Goal: Information Seeking & Learning: Learn about a topic

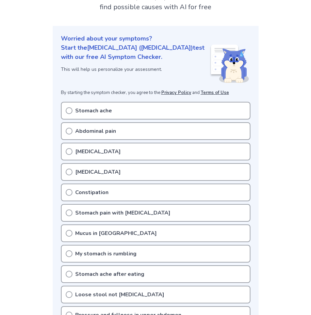
scroll to position [102, 0]
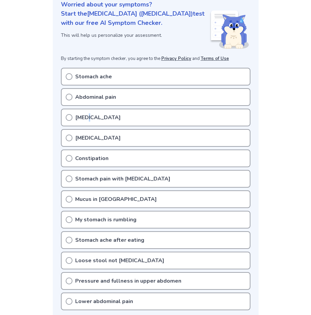
click at [88, 113] on p "Bloating" at bounding box center [98, 117] width 46 height 8
click at [69, 135] on icon at bounding box center [69, 138] width 7 height 7
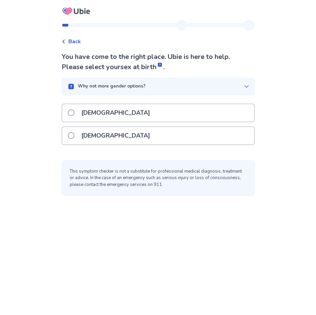
click at [135, 136] on div "[DEMOGRAPHIC_DATA]" at bounding box center [158, 135] width 192 height 17
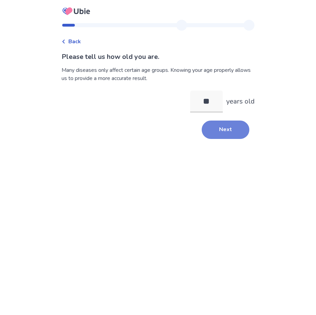
type input "**"
click at [210, 127] on button "Next" at bounding box center [226, 130] width 48 height 18
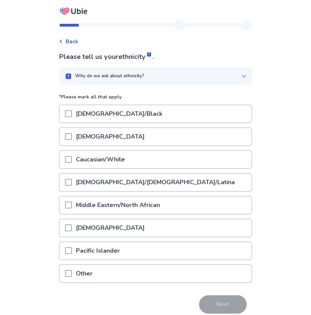
click at [72, 183] on span at bounding box center [68, 182] width 7 height 7
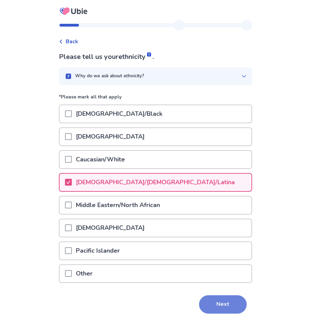
click at [228, 306] on button "Next" at bounding box center [223, 304] width 48 height 18
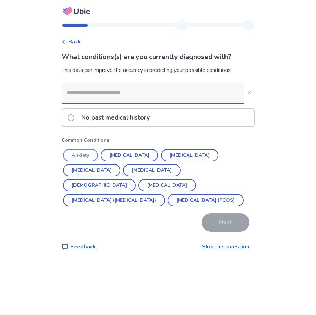
click at [94, 158] on button "Anxiety" at bounding box center [80, 155] width 35 height 12
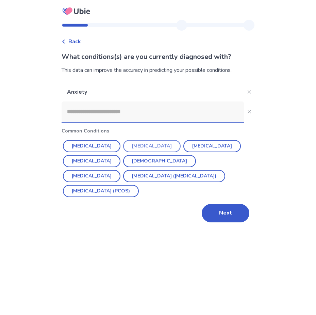
click at [148, 146] on button "[MEDICAL_DATA]" at bounding box center [152, 146] width 58 height 12
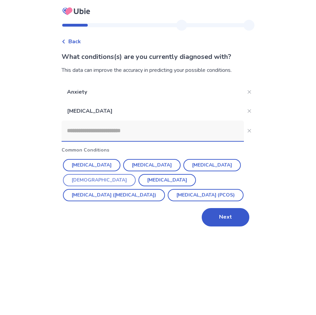
click at [136, 174] on button "[DEMOGRAPHIC_DATA]" at bounding box center [99, 180] width 73 height 12
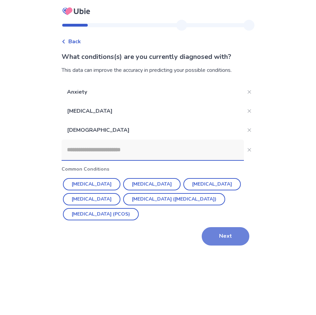
click at [229, 237] on button "Next" at bounding box center [226, 236] width 48 height 18
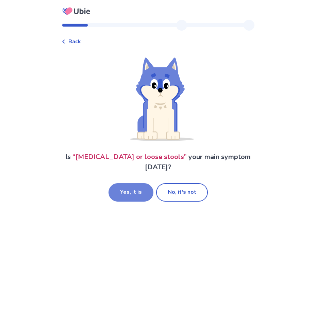
click at [135, 185] on button "Yes, it is" at bounding box center [131, 192] width 45 height 18
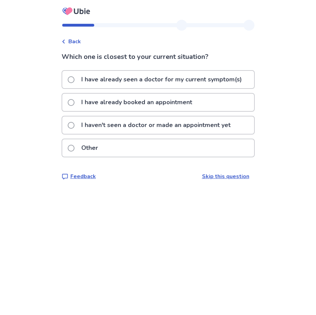
click at [179, 103] on p "I have already booked an appointment" at bounding box center [136, 102] width 119 height 17
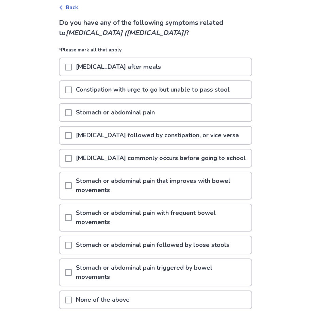
scroll to position [68, 0]
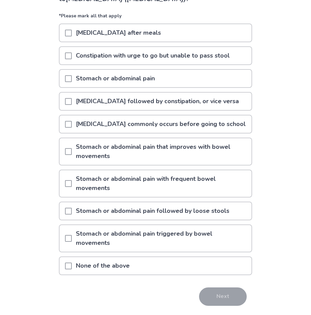
click at [72, 35] on span at bounding box center [68, 33] width 7 height 7
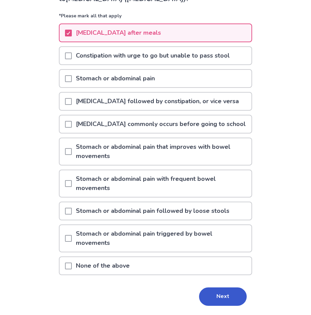
click at [72, 57] on span at bounding box center [68, 55] width 7 height 7
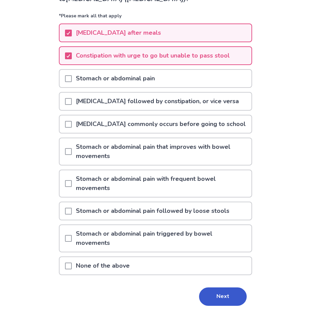
click at [72, 102] on span at bounding box center [68, 101] width 7 height 7
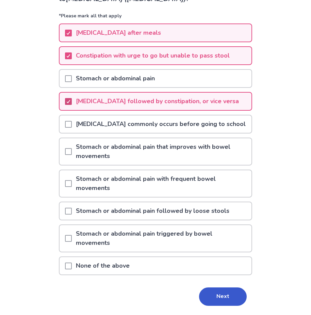
click at [71, 102] on icon at bounding box center [68, 101] width 4 height 3
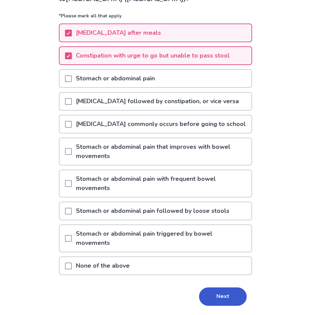
click at [72, 124] on span at bounding box center [68, 124] width 7 height 7
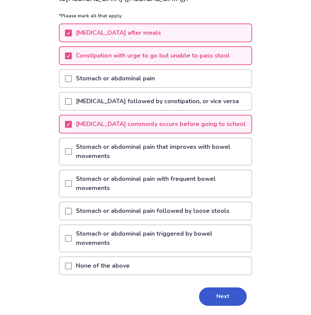
click at [72, 160] on div at bounding box center [68, 151] width 7 height 27
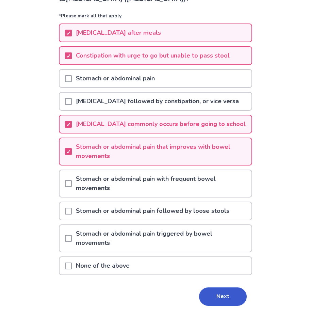
click at [84, 214] on p "Stomach or abdominal pain followed by loose stools" at bounding box center [153, 210] width 162 height 17
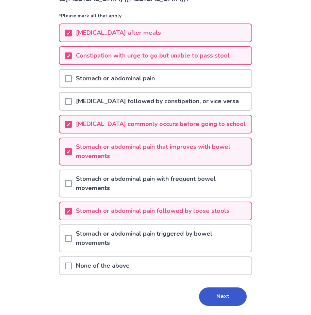
click at [119, 243] on p "Stomach or abdominal pain triggered by bowel movements" at bounding box center [162, 238] width 180 height 27
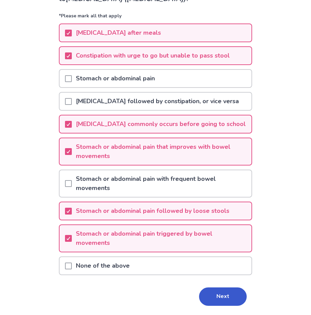
click at [211, 294] on button "Next" at bounding box center [223, 297] width 48 height 18
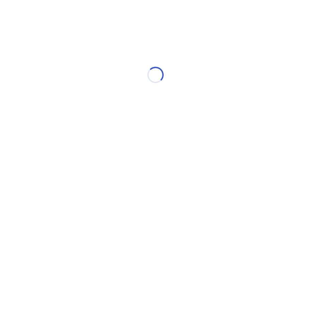
scroll to position [0, 0]
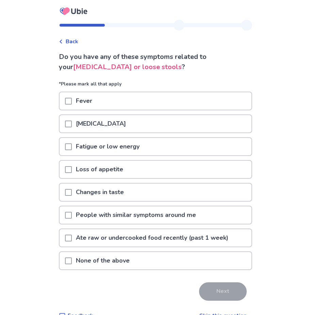
click at [72, 147] on span at bounding box center [68, 146] width 7 height 7
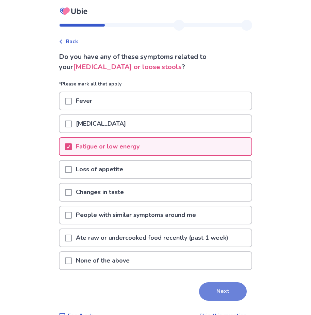
click at [218, 286] on button "Next" at bounding box center [223, 291] width 48 height 18
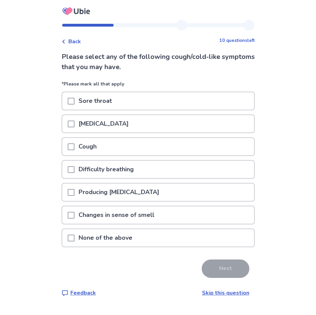
click at [123, 238] on p "None of the above" at bounding box center [106, 237] width 62 height 17
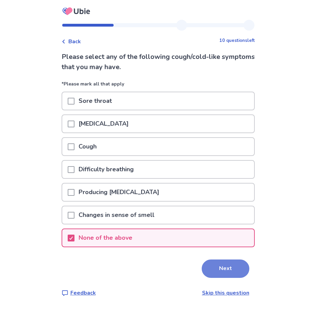
click at [228, 269] on button "Next" at bounding box center [226, 269] width 48 height 18
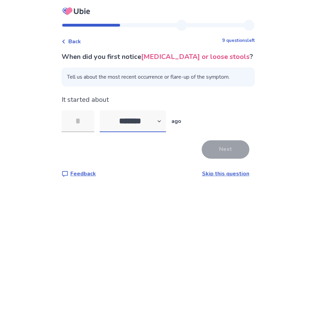
click at [152, 124] on select "******* ****** ******* ******** *******" at bounding box center [133, 121] width 66 height 22
select select "*"
click at [104, 110] on select "******* ****** ******* ******** *******" at bounding box center [133, 121] width 66 height 22
click at [89, 117] on input "tel" at bounding box center [78, 121] width 33 height 22
type input "*"
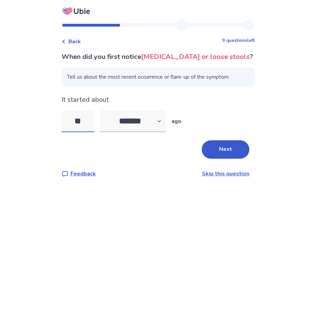
type input "**"
click at [223, 151] on button "Next" at bounding box center [226, 149] width 48 height 18
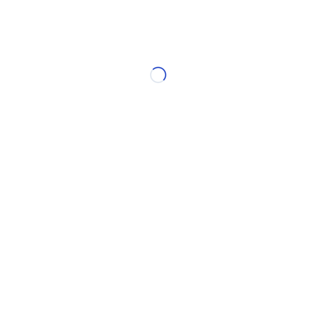
select select "*"
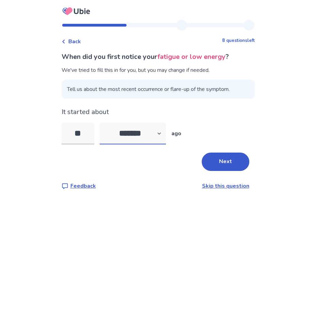
click at [161, 137] on select "******* ****** ******* ******** *******" at bounding box center [133, 134] width 66 height 22
click at [104, 123] on select "******* ****** ******* ******** *******" at bounding box center [133, 134] width 66 height 22
drag, startPoint x: 94, startPoint y: 138, endPoint x: 54, endPoint y: 138, distance: 39.9
click at [53, 138] on div "Back 8 questions left When did you first notice your fatigue or low energy ? We…" at bounding box center [158, 157] width 316 height 315
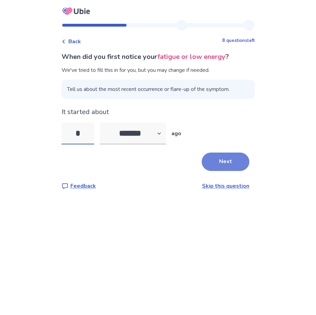
type input "*"
click at [237, 160] on button "Next" at bounding box center [226, 162] width 48 height 18
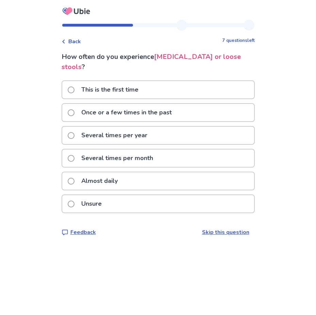
click at [131, 172] on div "Almost daily" at bounding box center [158, 180] width 192 height 17
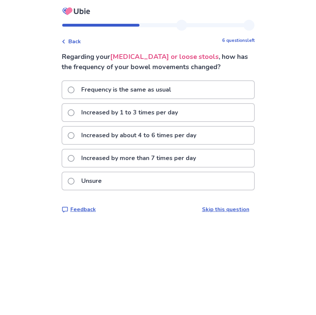
click at [174, 115] on p "Increased by 1 to 3 times per day" at bounding box center [129, 112] width 105 height 17
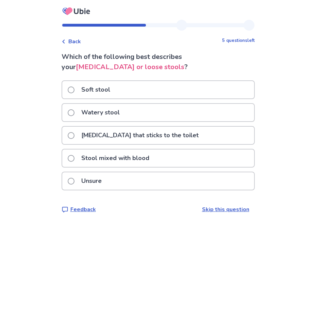
click at [137, 107] on div "Watery stool" at bounding box center [158, 112] width 192 height 17
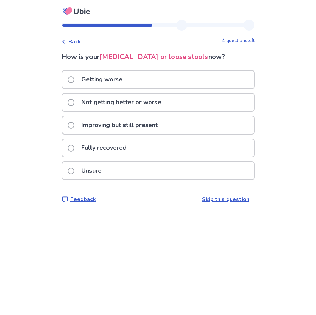
click at [79, 42] on span "Back" at bounding box center [74, 41] width 13 height 8
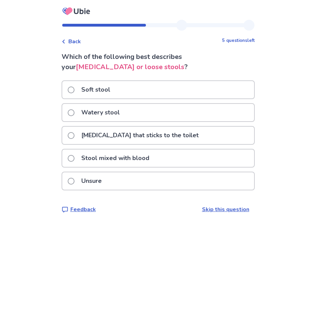
click at [113, 85] on p "Soft stool" at bounding box center [95, 89] width 37 height 17
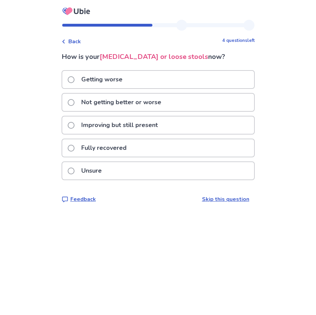
click at [152, 83] on div "Getting worse" at bounding box center [158, 79] width 192 height 17
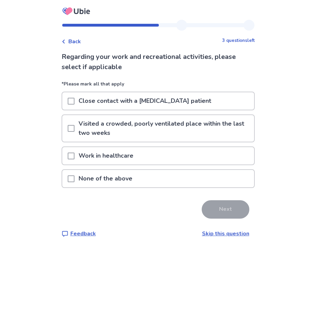
click at [141, 158] on div "Work in healthcare" at bounding box center [158, 155] width 192 height 17
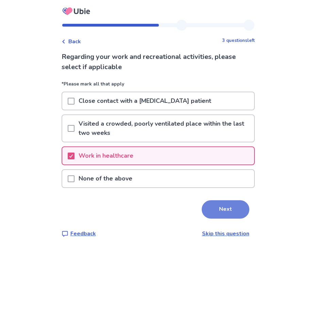
click at [231, 210] on button "Next" at bounding box center [226, 209] width 48 height 18
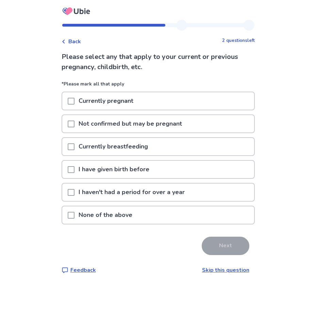
click at [138, 171] on p "I have given birth before" at bounding box center [114, 169] width 79 height 17
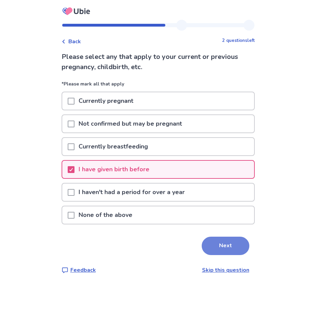
click at [215, 241] on button "Next" at bounding box center [226, 246] width 48 height 18
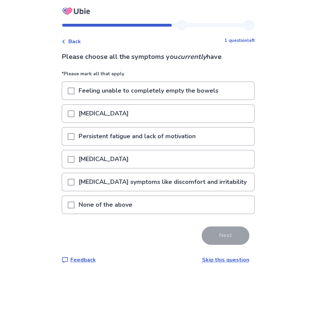
click at [75, 113] on span at bounding box center [71, 113] width 7 height 7
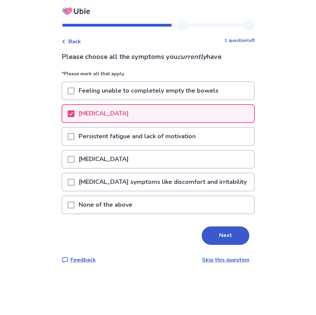
click at [75, 138] on span at bounding box center [71, 136] width 7 height 7
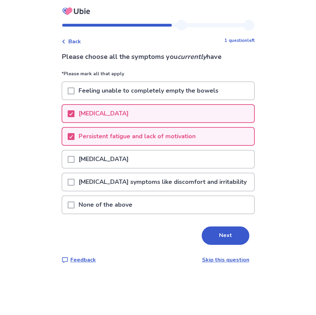
click at [91, 184] on p "[MEDICAL_DATA] symptoms like discomfort and irritability" at bounding box center [163, 181] width 176 height 17
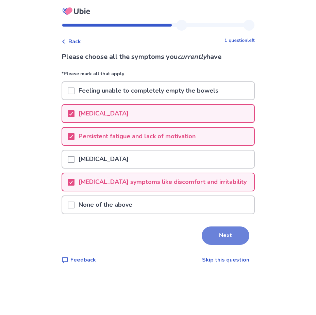
click at [217, 242] on button "Next" at bounding box center [226, 236] width 48 height 18
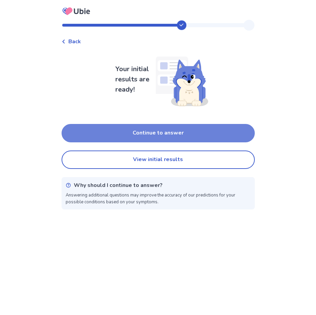
click at [187, 135] on button "Continue to answer" at bounding box center [159, 133] width 194 height 18
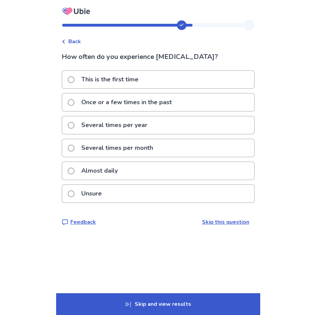
drag, startPoint x: 129, startPoint y: 151, endPoint x: 135, endPoint y: 158, distance: 9.0
click at [130, 152] on p "Several times per month" at bounding box center [117, 147] width 80 height 17
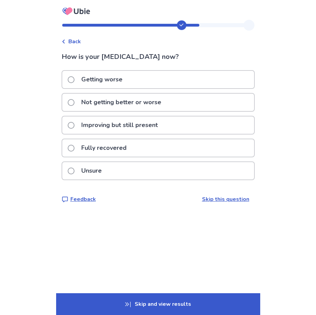
click at [135, 104] on p "Not getting better or worse" at bounding box center [121, 102] width 88 height 17
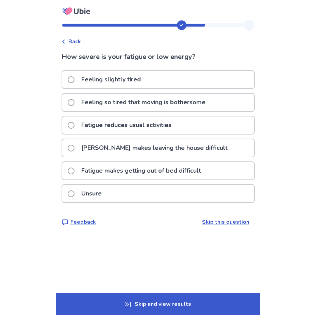
click at [164, 152] on p "[PERSON_NAME] makes leaving the house difficult" at bounding box center [154, 147] width 155 height 17
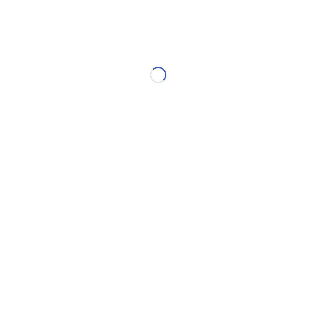
select select "*"
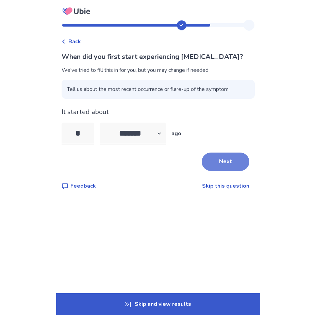
click at [221, 165] on button "Next" at bounding box center [226, 162] width 48 height 18
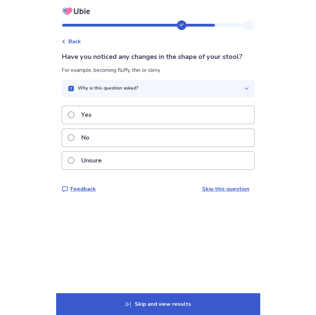
click at [167, 133] on div "No" at bounding box center [158, 137] width 192 height 17
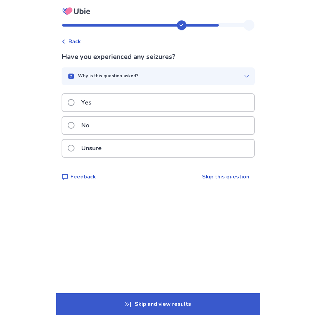
click at [104, 124] on div "No" at bounding box center [158, 125] width 192 height 17
click at [128, 109] on div "Yes" at bounding box center [158, 102] width 192 height 17
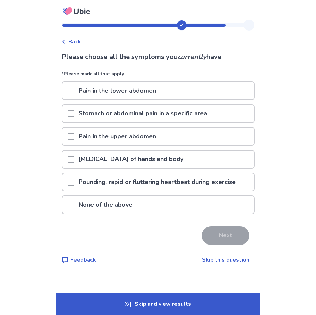
click at [159, 203] on div "None of the above" at bounding box center [158, 204] width 192 height 17
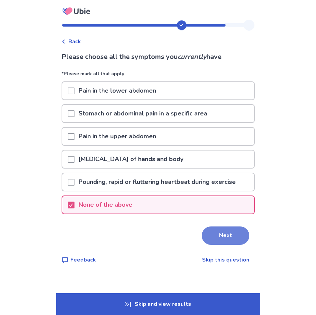
click at [230, 240] on button "Next" at bounding box center [226, 236] width 48 height 18
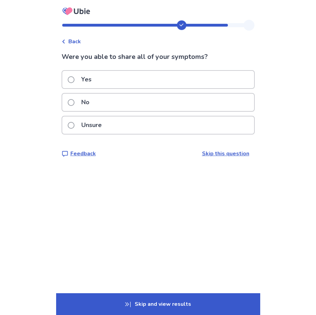
click at [126, 72] on div "Yes" at bounding box center [158, 79] width 192 height 17
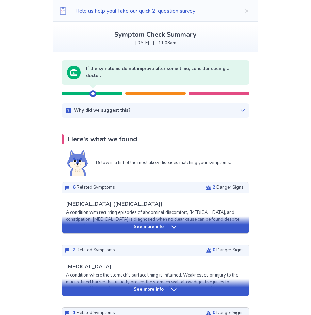
scroll to position [68, 0]
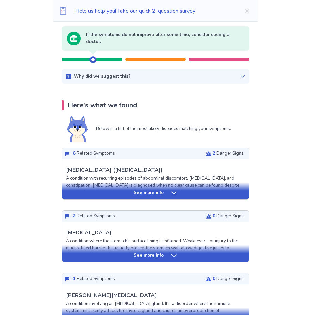
click at [240, 76] on icon at bounding box center [242, 76] width 5 height 5
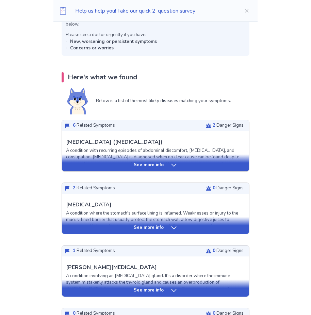
scroll to position [204, 0]
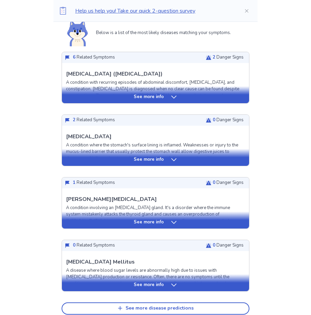
click at [150, 99] on p "See more info" at bounding box center [149, 97] width 30 height 7
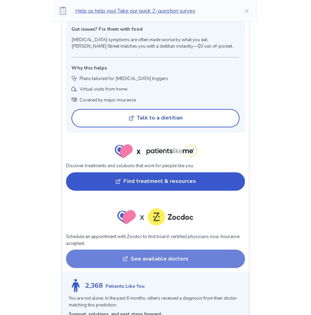
scroll to position [715, 0]
